Goal: Check status: Check status

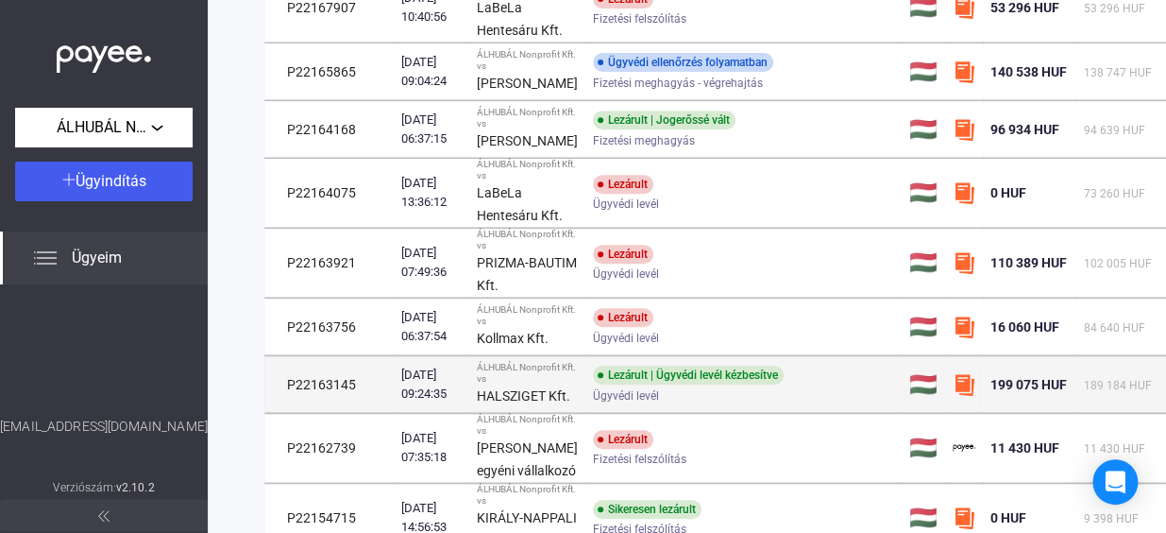
scroll to position [225, 0]
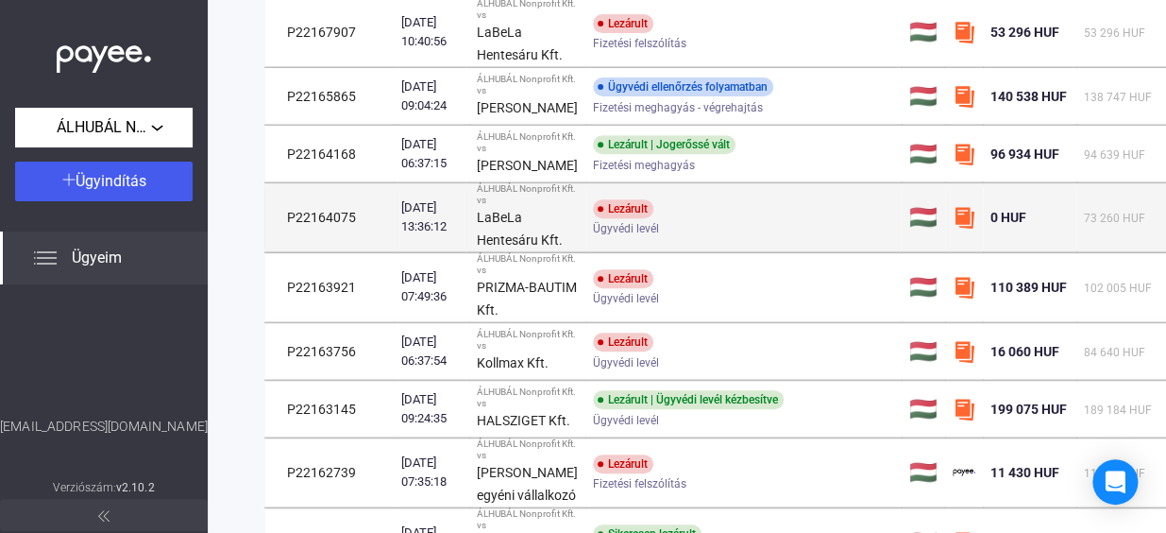
click at [469, 238] on td "[DATE] 13:36:12" at bounding box center [432, 217] width 76 height 69
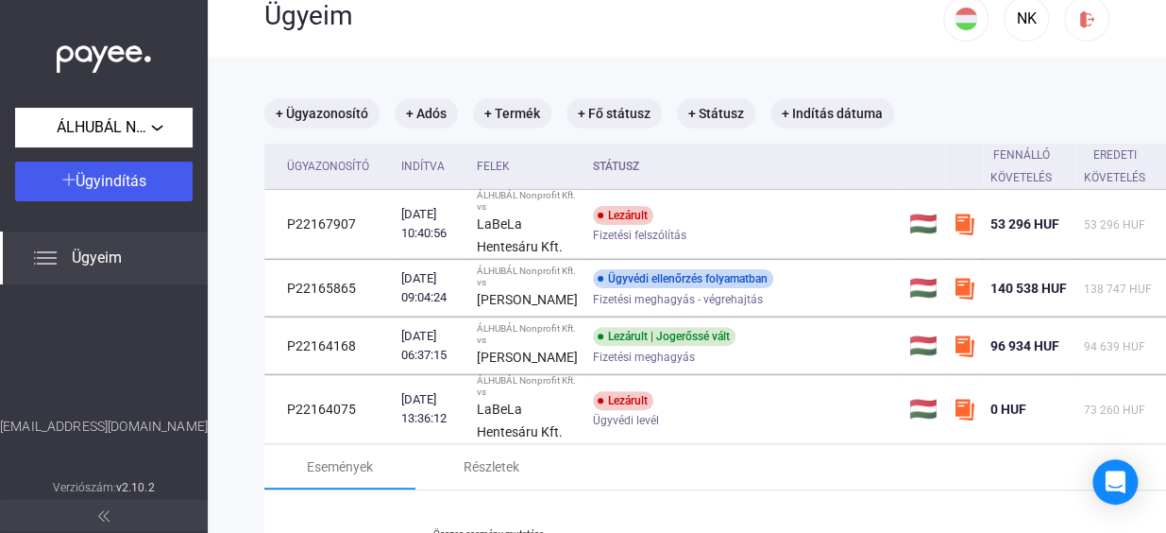
scroll to position [31, 0]
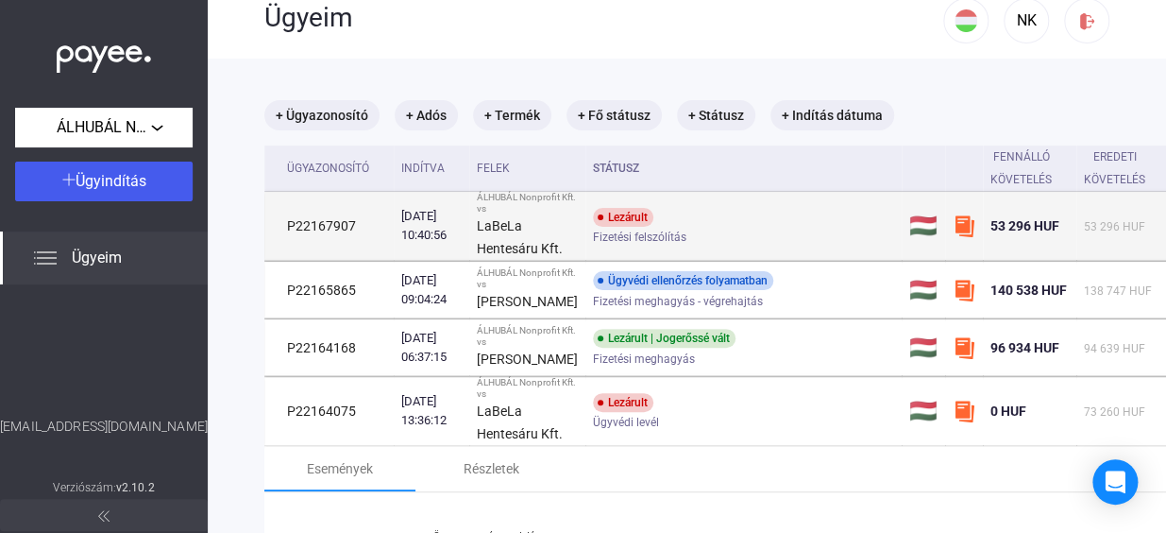
click at [550, 233] on div "LaBeLa Hentesáru Kft." at bounding box center [527, 236] width 101 height 45
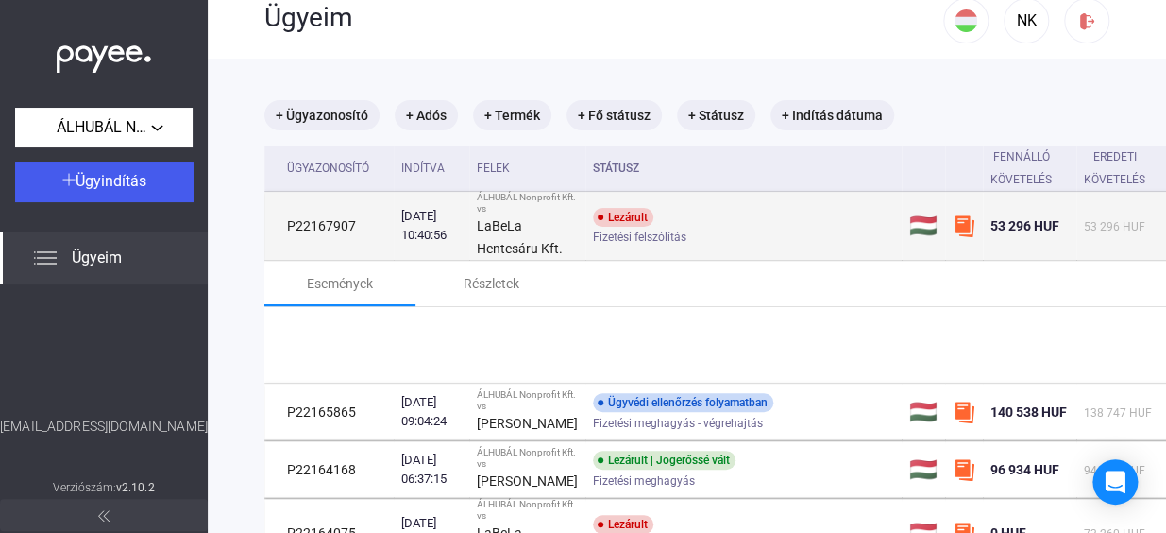
click at [550, 233] on div "LaBeLa Hentesáru Kft." at bounding box center [527, 236] width 101 height 45
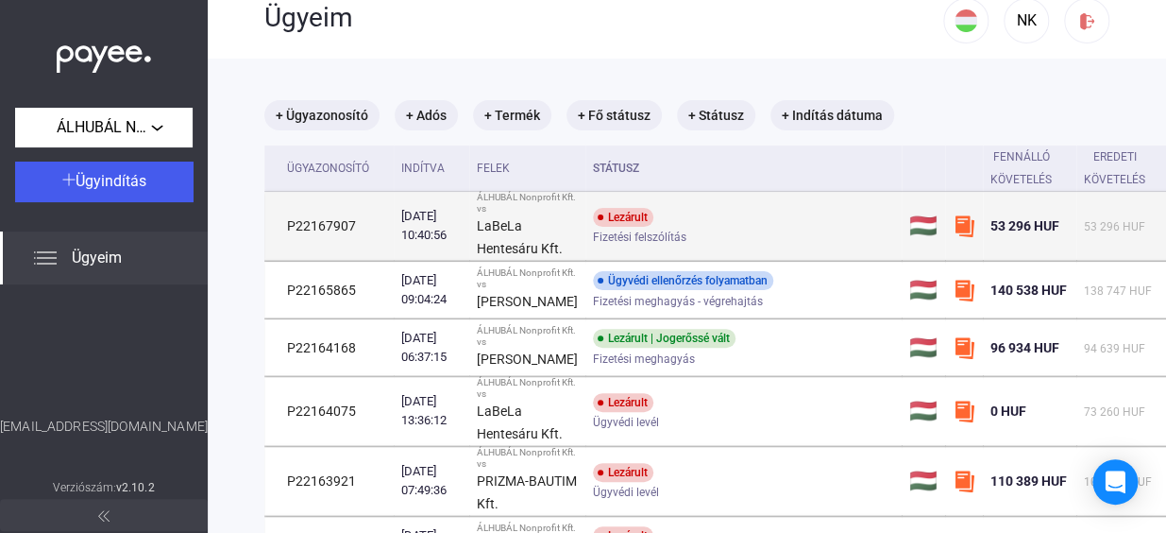
click at [550, 233] on div "LaBeLa Hentesáru Kft." at bounding box center [527, 236] width 101 height 45
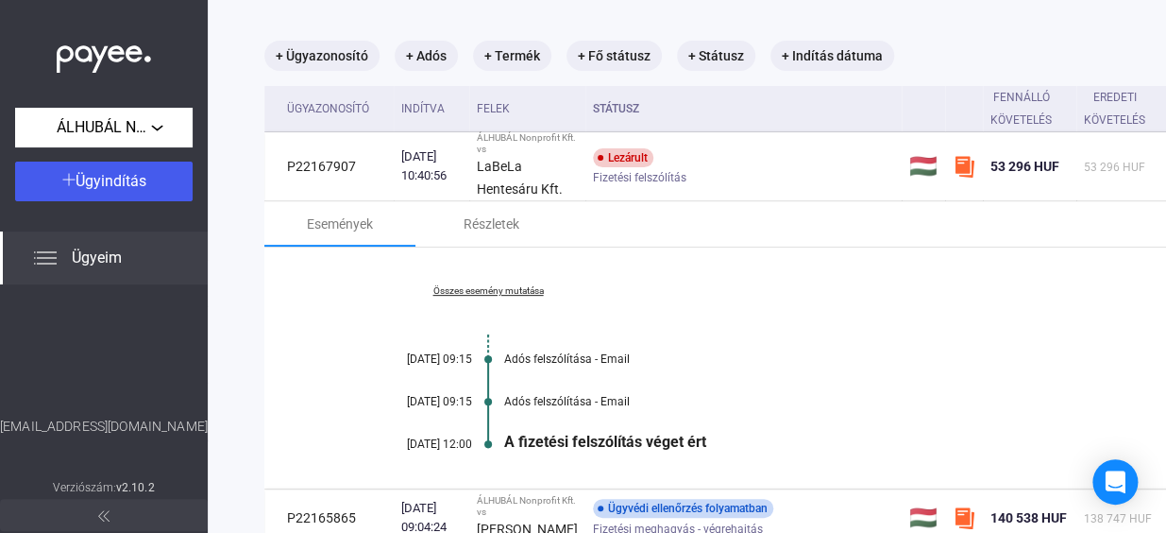
scroll to position [0, 0]
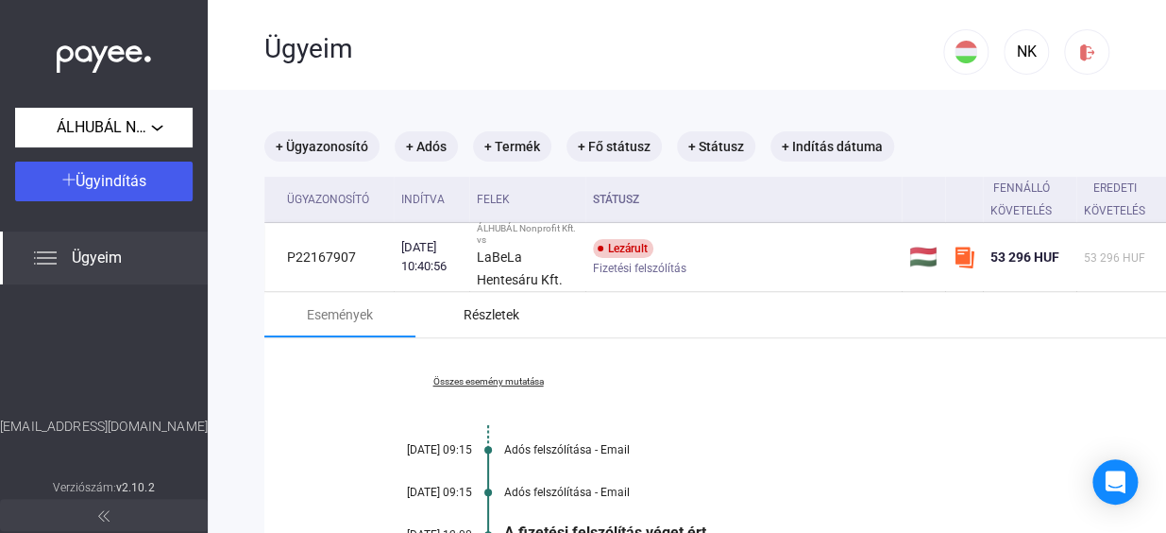
click at [492, 326] on div "Részletek" at bounding box center [491, 314] width 151 height 45
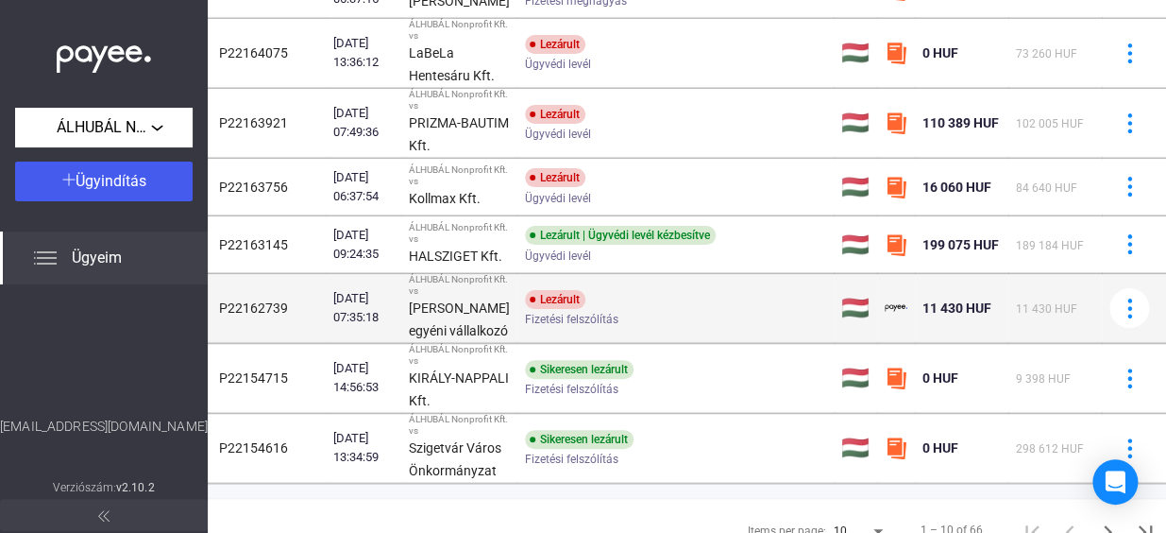
scroll to position [858, 68]
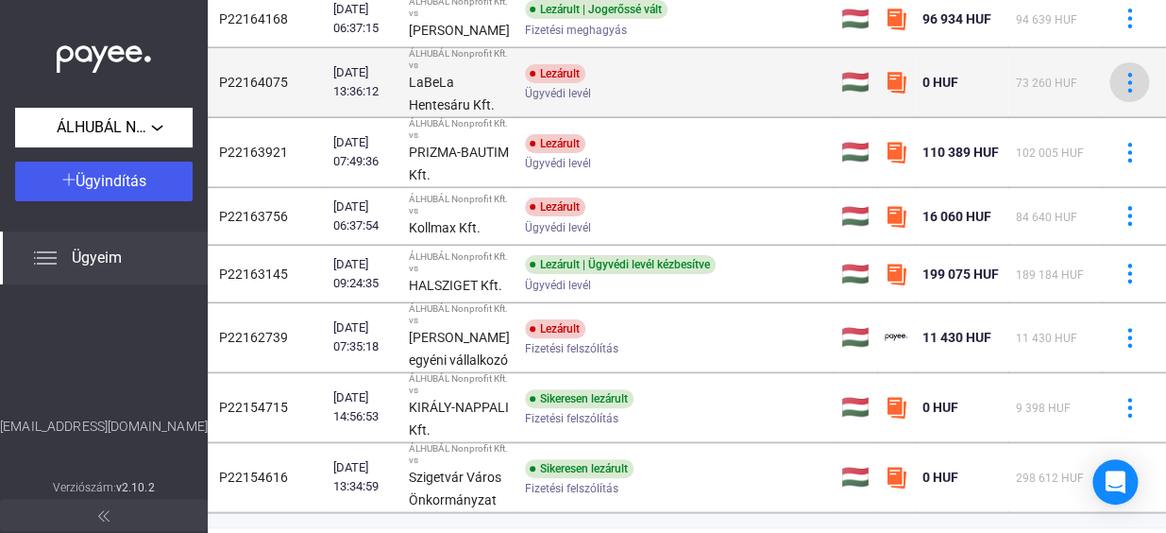
click at [1115, 93] on div at bounding box center [1129, 83] width 28 height 20
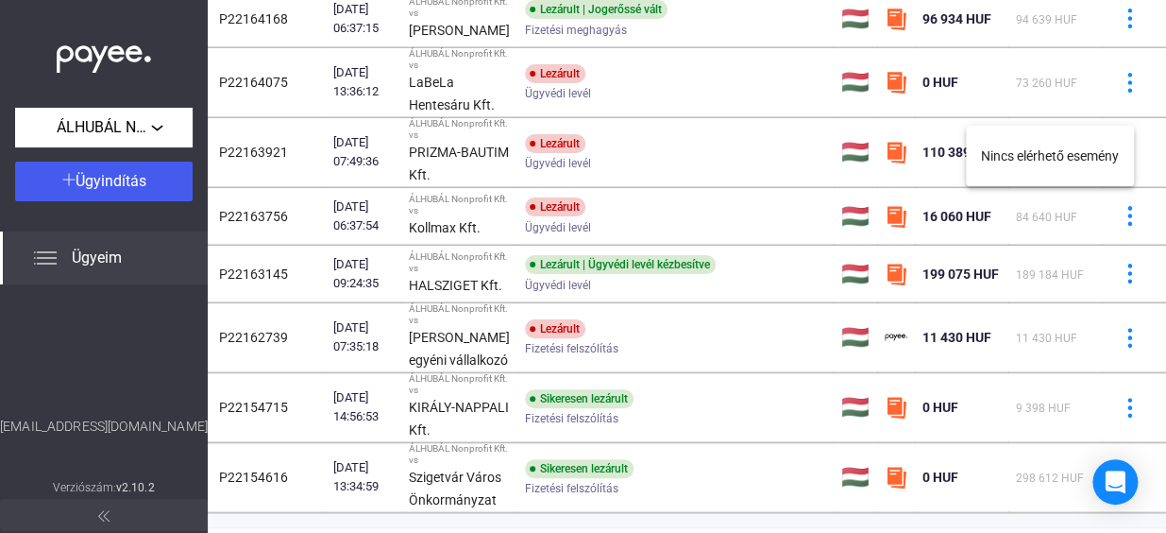
click at [429, 117] on div at bounding box center [583, 266] width 1166 height 533
click at [429, 116] on div "LaBeLa Hentesáru Kft." at bounding box center [459, 93] width 101 height 45
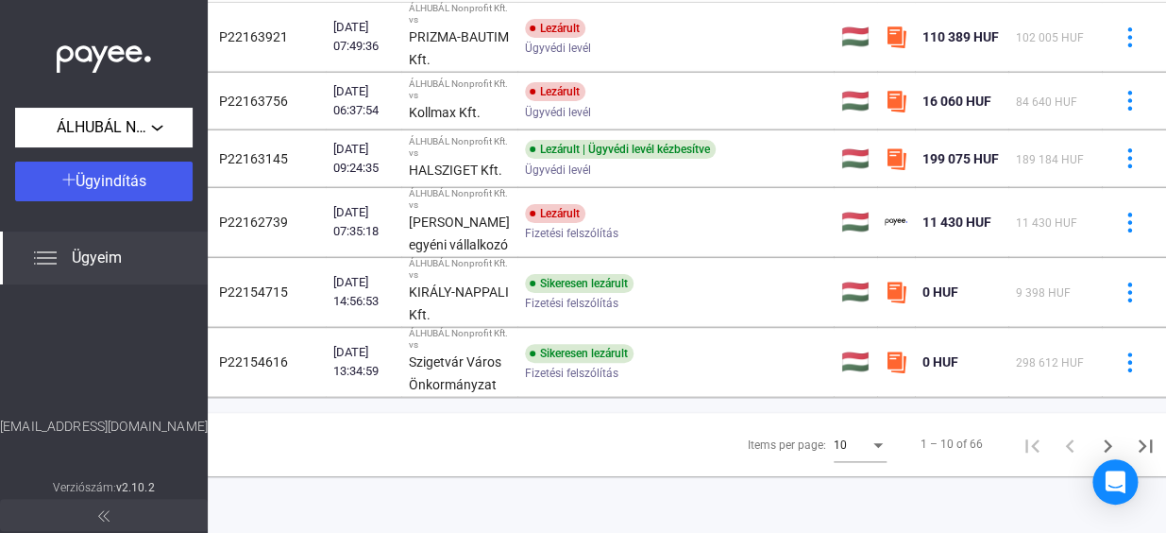
scroll to position [359, 68]
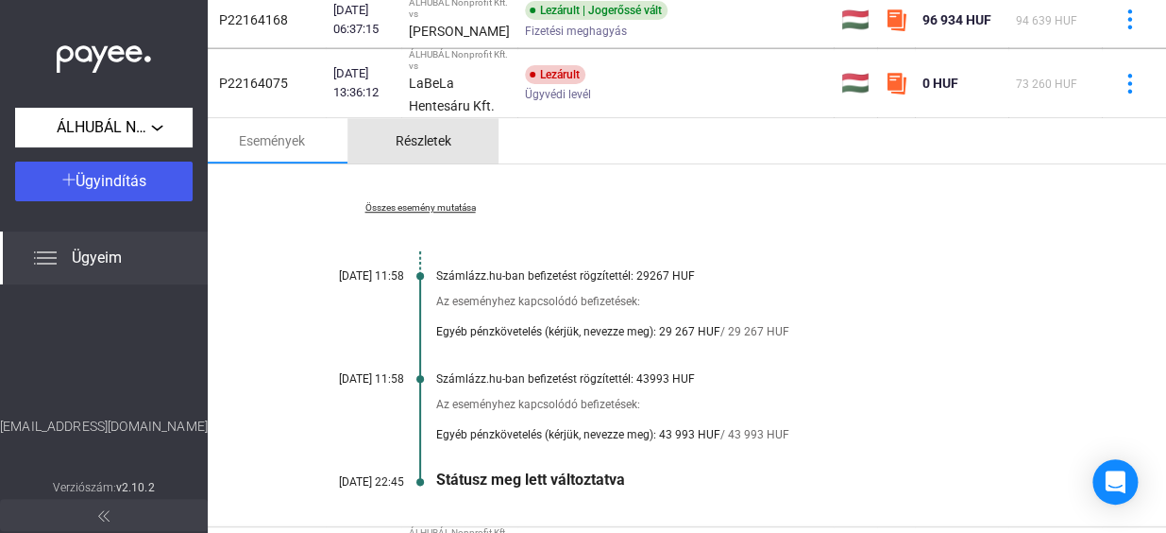
drag, startPoint x: 429, startPoint y: 117, endPoint x: 418, endPoint y: 160, distance: 43.7
click at [418, 152] on div "Részletek" at bounding box center [424, 140] width 56 height 23
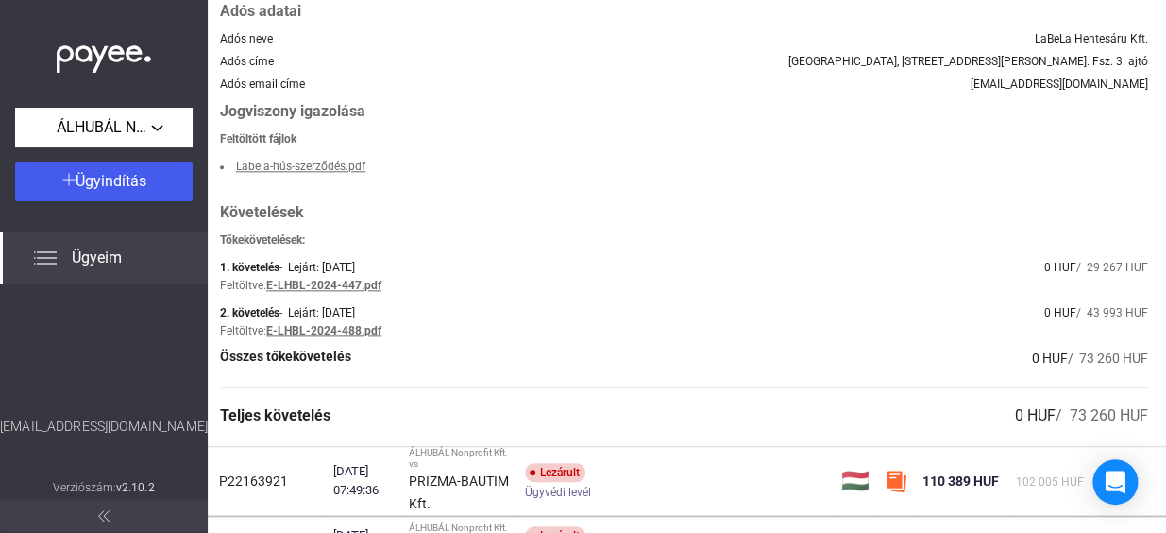
scroll to position [531, 68]
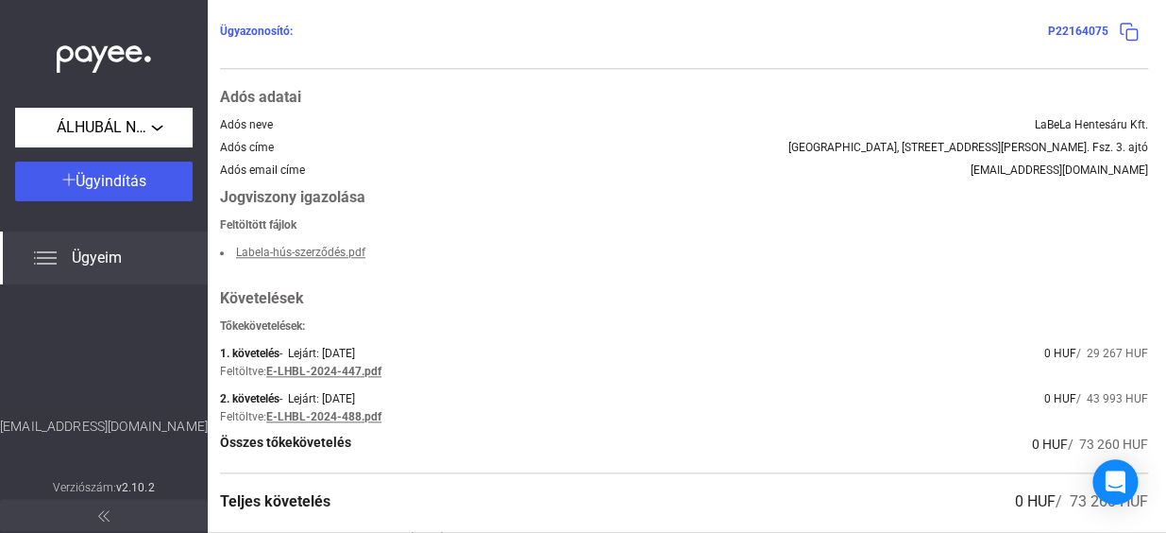
click at [372, 423] on link "E-LHBL-2024-488.pdf" at bounding box center [323, 416] width 115 height 13
